Goal: Information Seeking & Learning: Learn about a topic

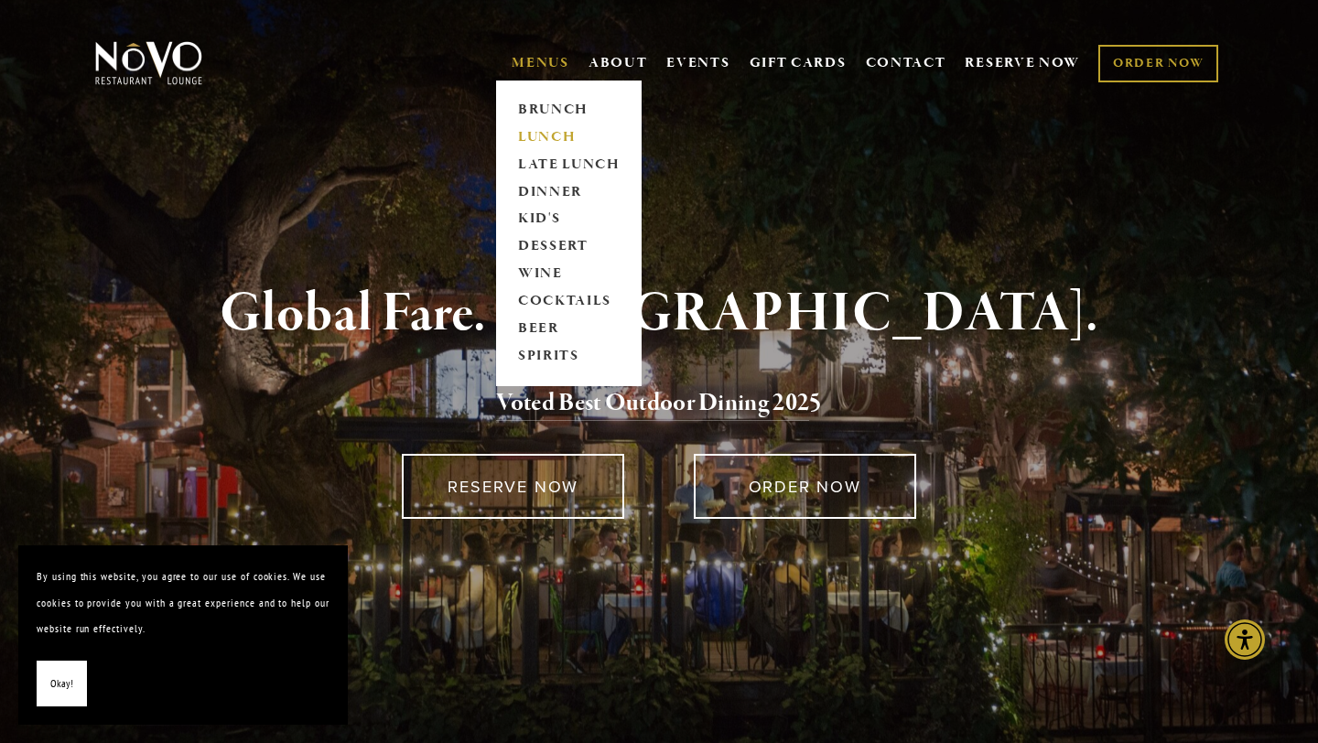
click at [539, 140] on link "LUNCH" at bounding box center [569, 137] width 114 height 27
click at [538, 157] on link "LATE LUNCH" at bounding box center [569, 164] width 114 height 27
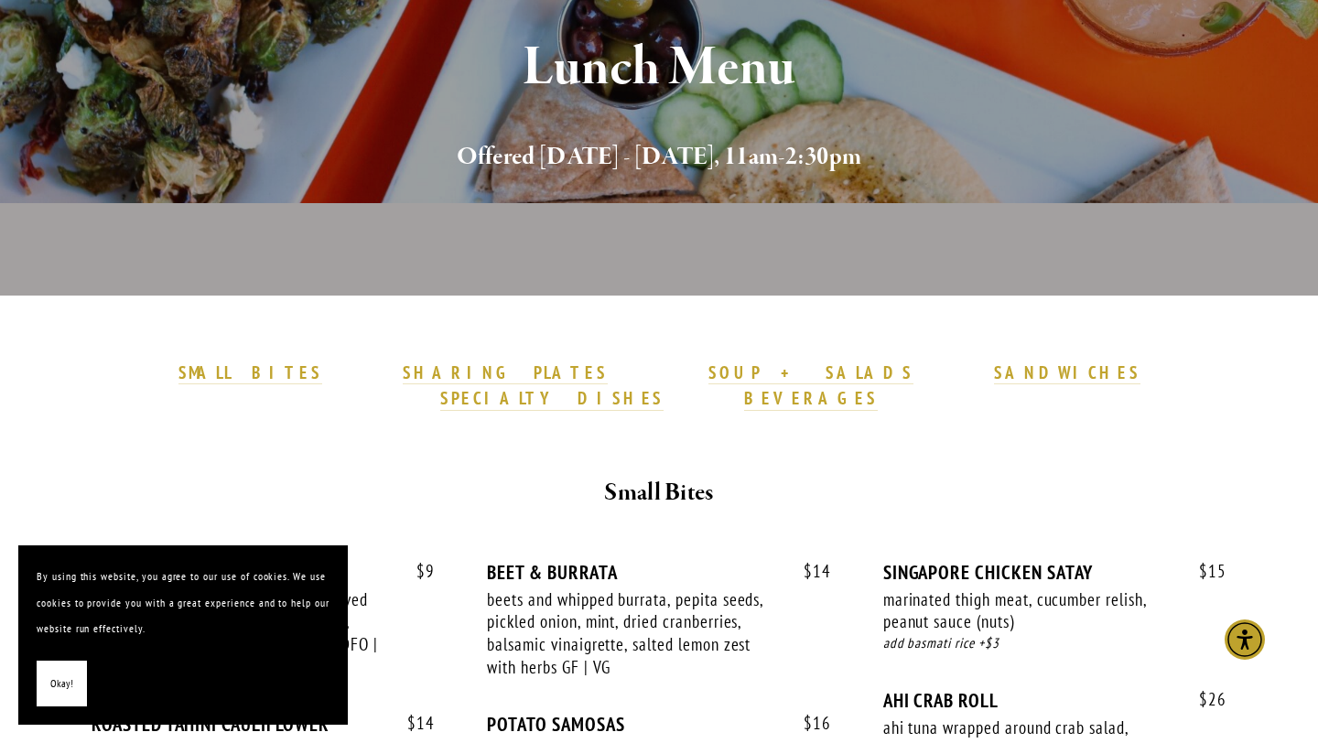
scroll to position [362, 0]
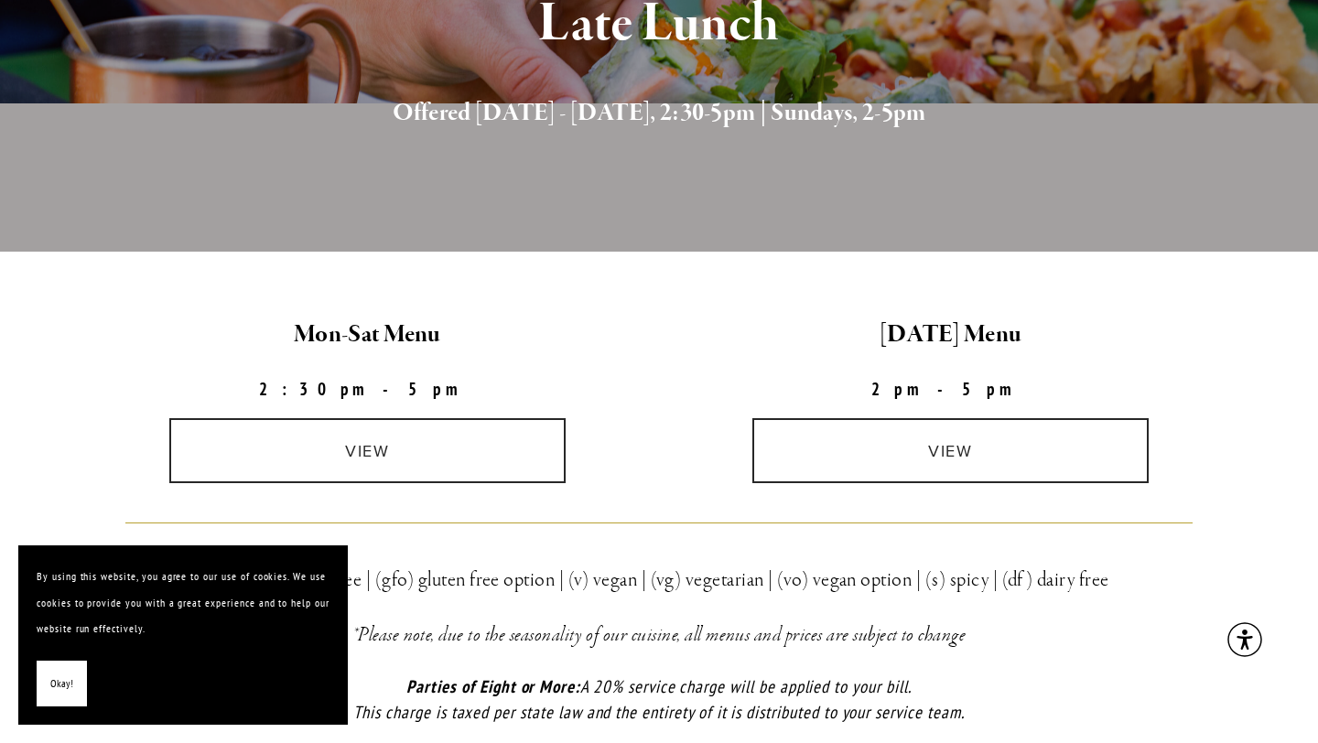
scroll to position [461, 0]
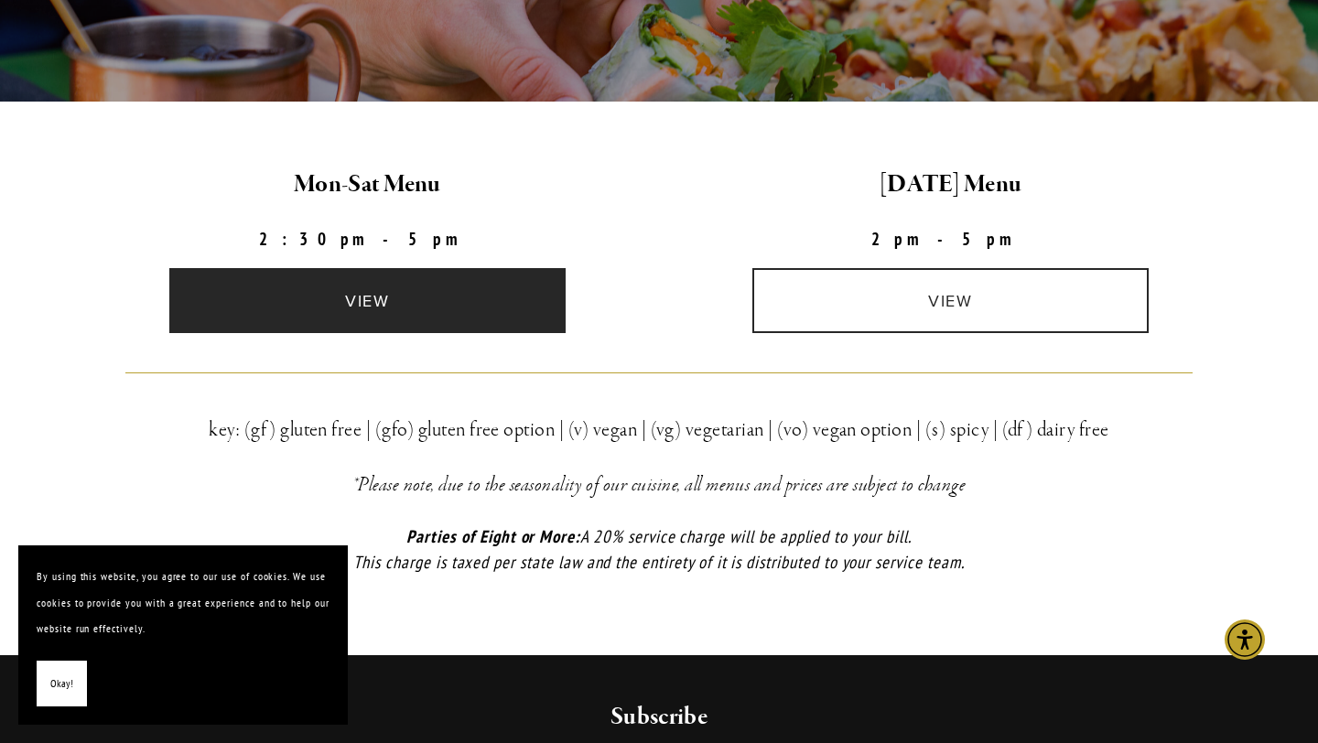
click at [392, 282] on link "view" at bounding box center [367, 300] width 397 height 65
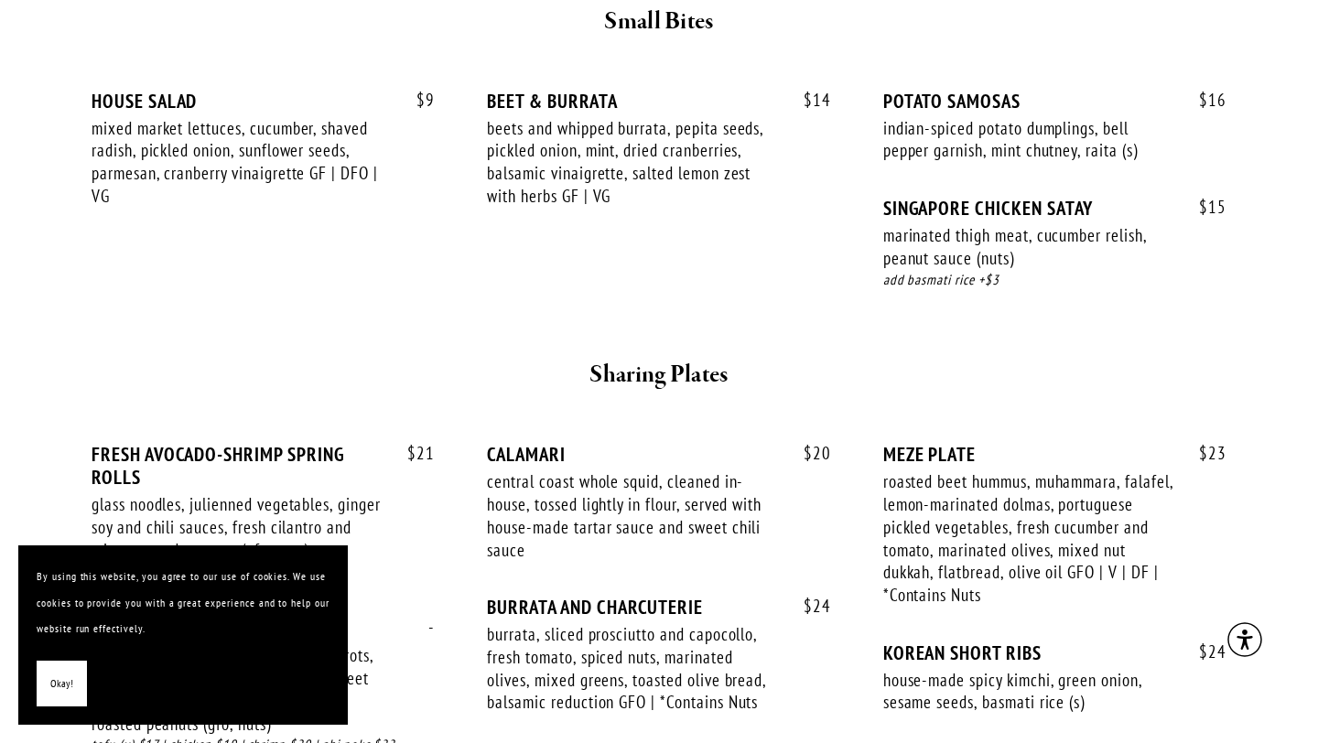
scroll to position [1020, 0]
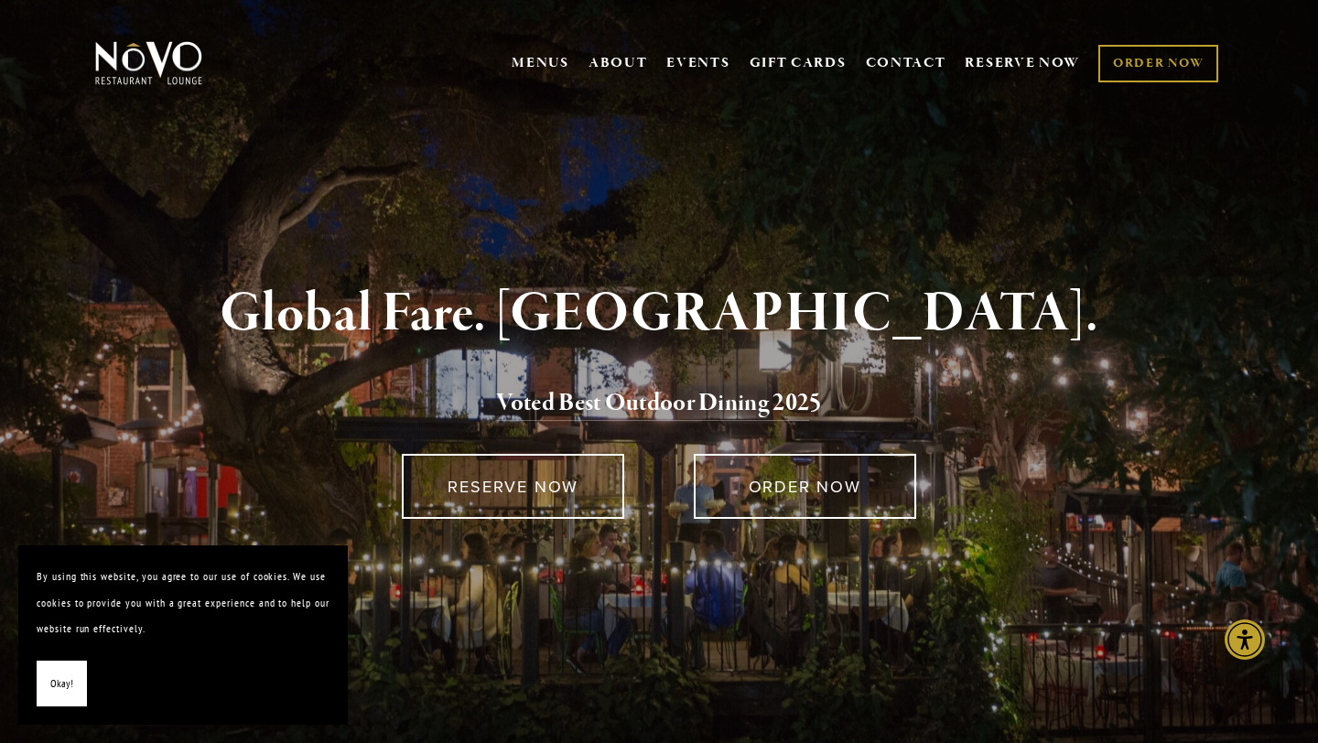
scroll to position [21, 0]
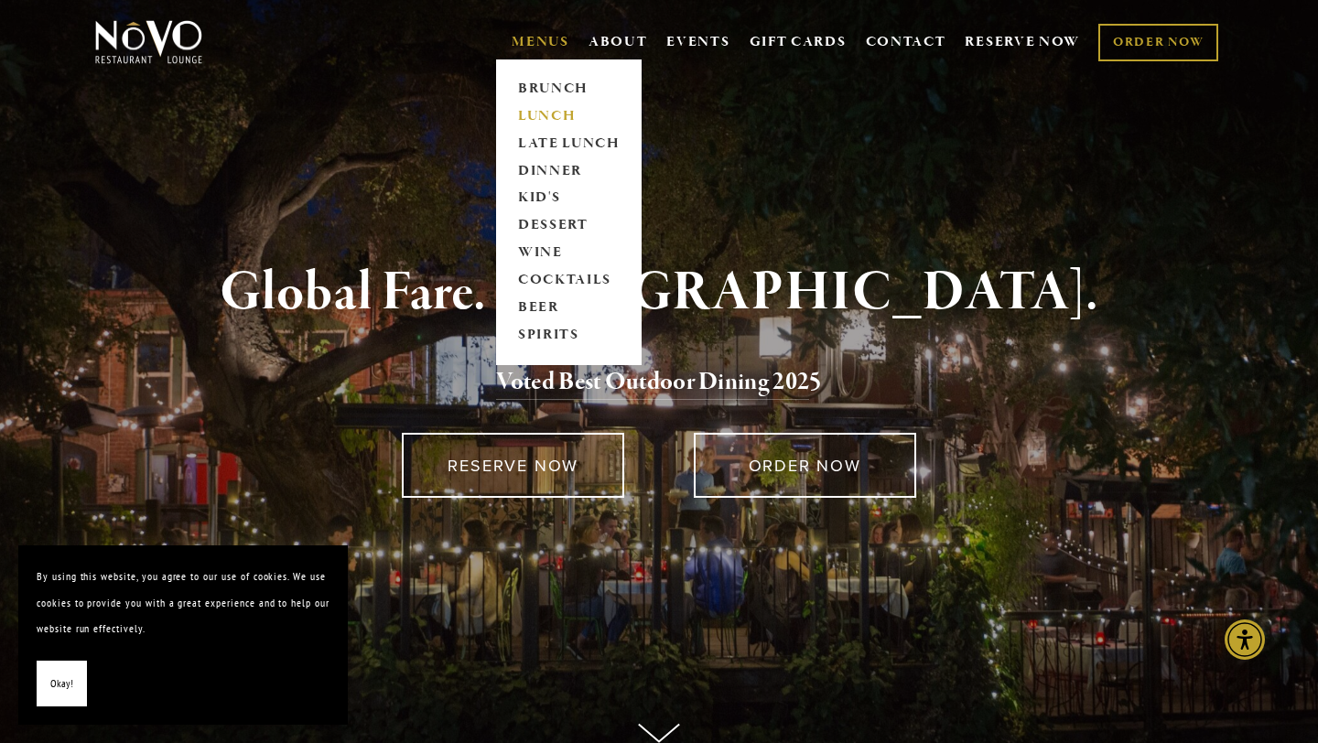
click at [526, 118] on link "LUNCH" at bounding box center [569, 116] width 114 height 27
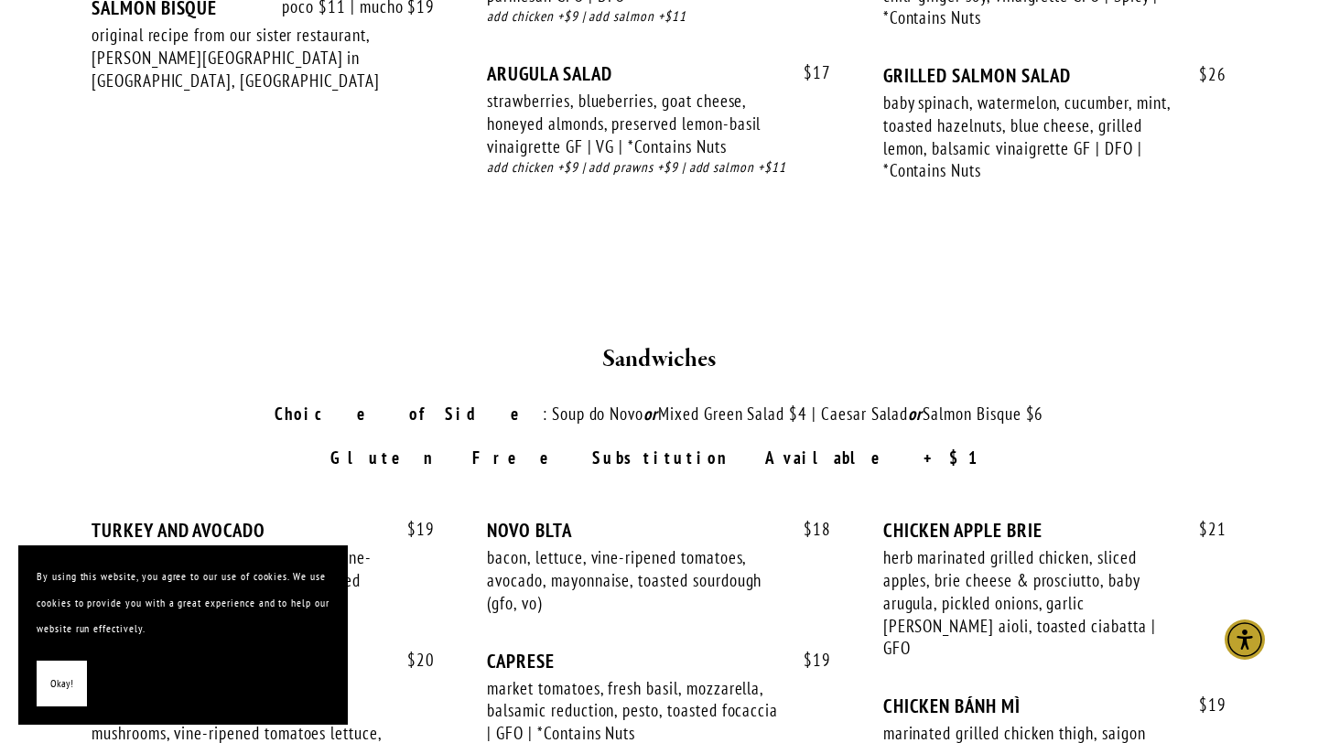
scroll to position [2550, 0]
